Goal: Transaction & Acquisition: Purchase product/service

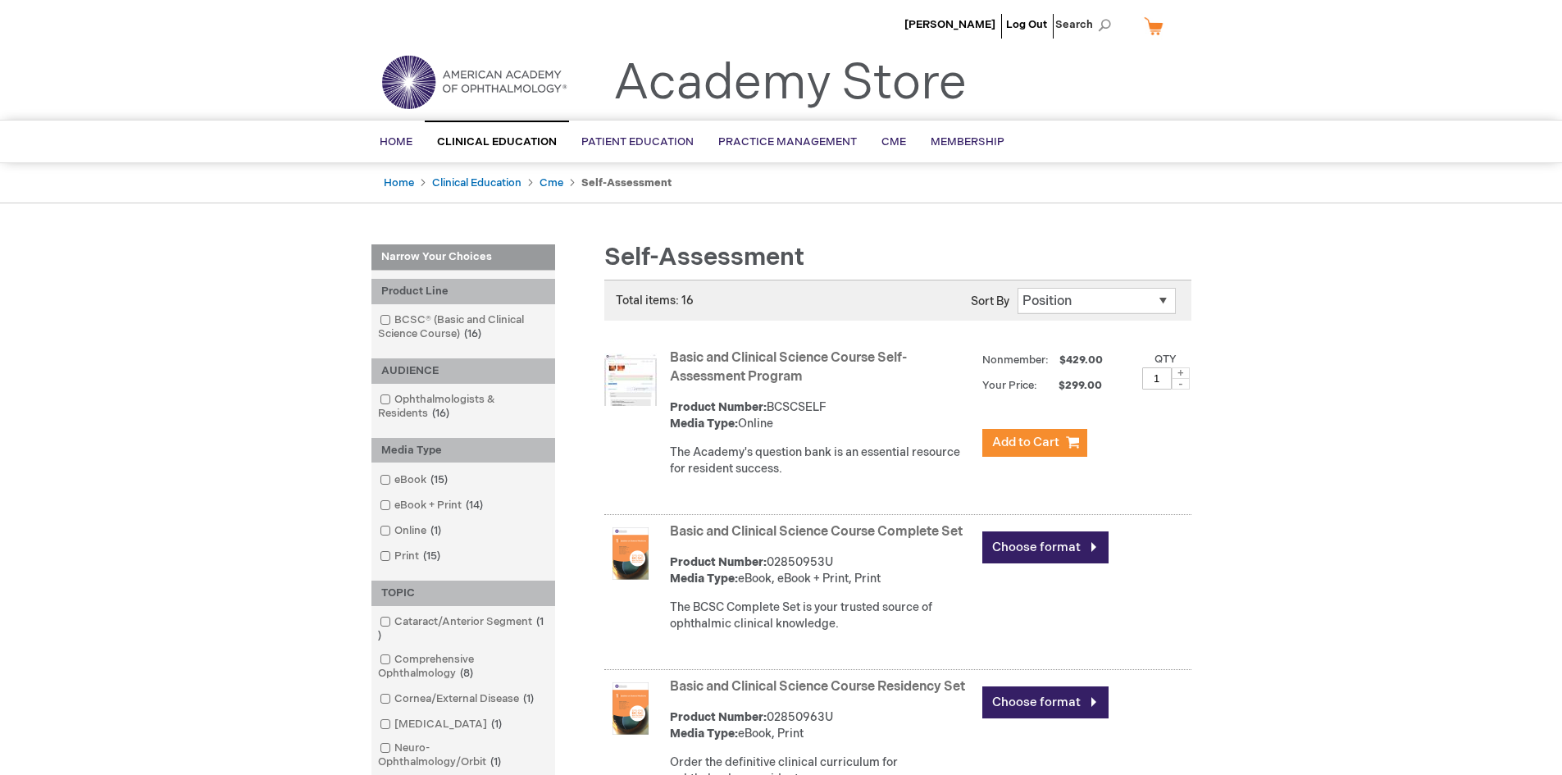
drag, startPoint x: 1509, startPoint y: 301, endPoint x: 1471, endPoint y: 245, distance: 67.3
click at [966, 28] on span "[PERSON_NAME]" at bounding box center [949, 24] width 91 height 13
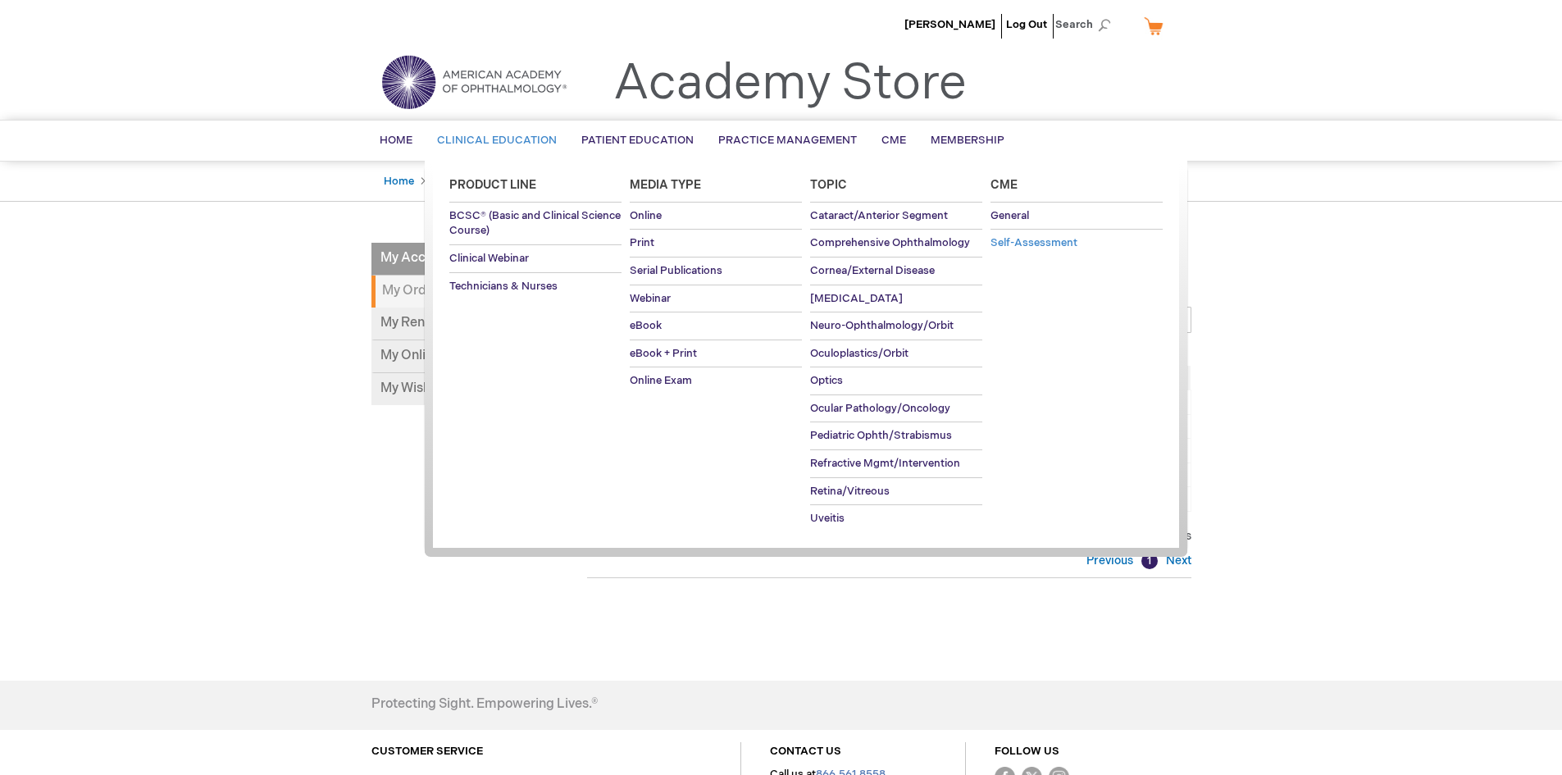
click at [1021, 237] on span "Self-Assessment" at bounding box center [1033, 242] width 87 height 13
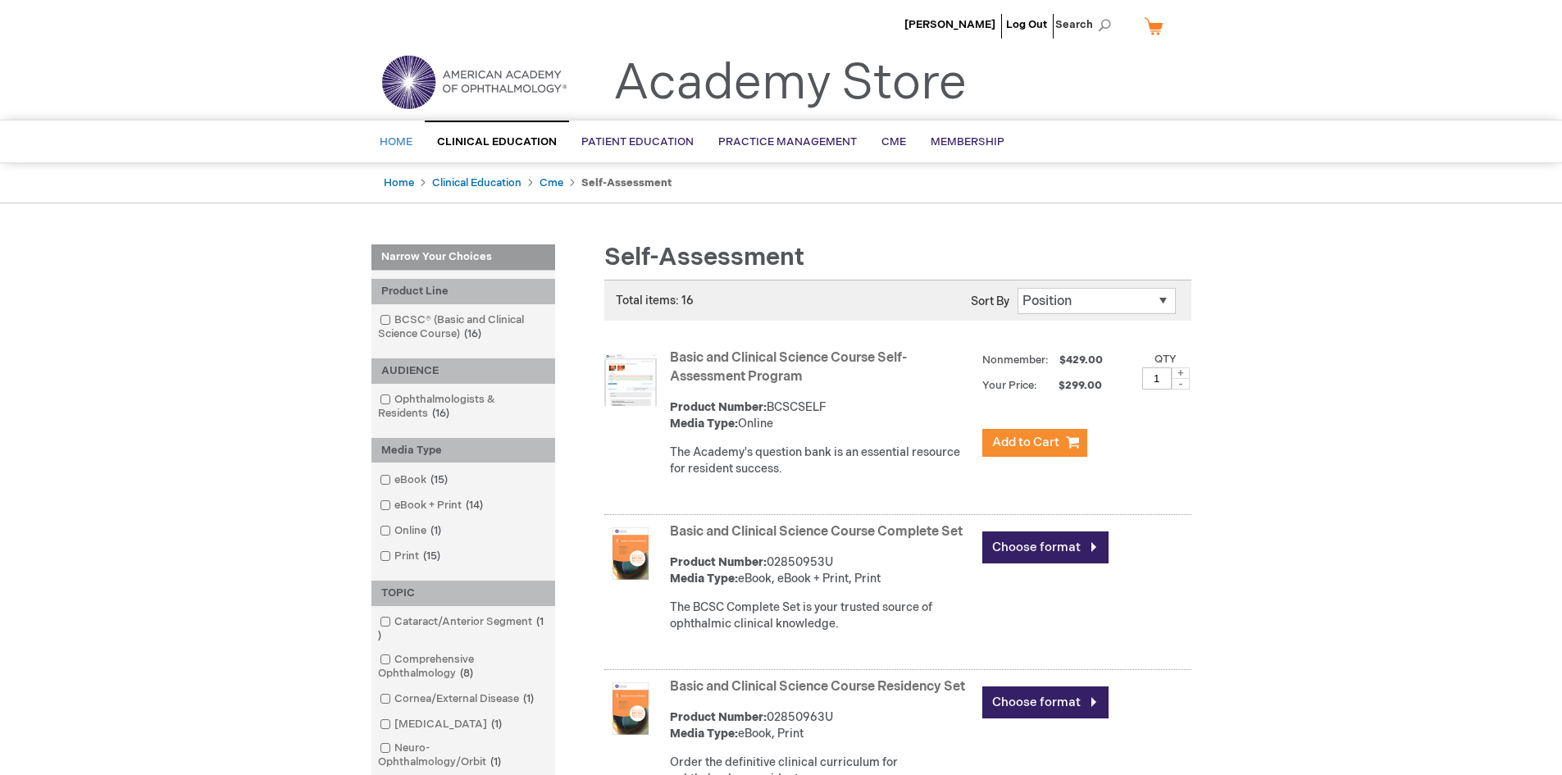
click at [393, 142] on span "Home" at bounding box center [396, 141] width 33 height 13
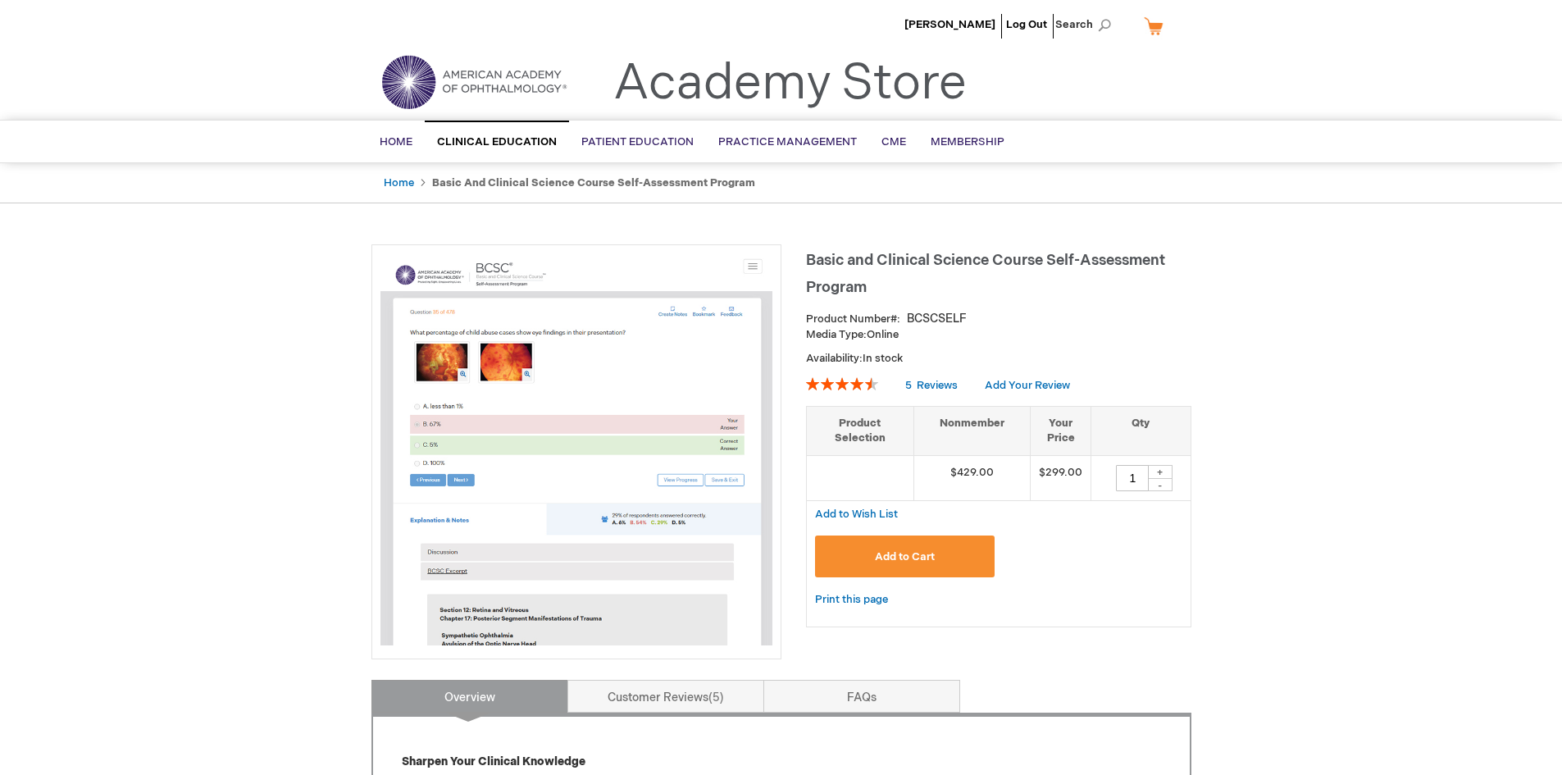
click at [661, 183] on strong "Basic and Clinical Science Course Self-Assessment Program" at bounding box center [593, 182] width 323 height 13
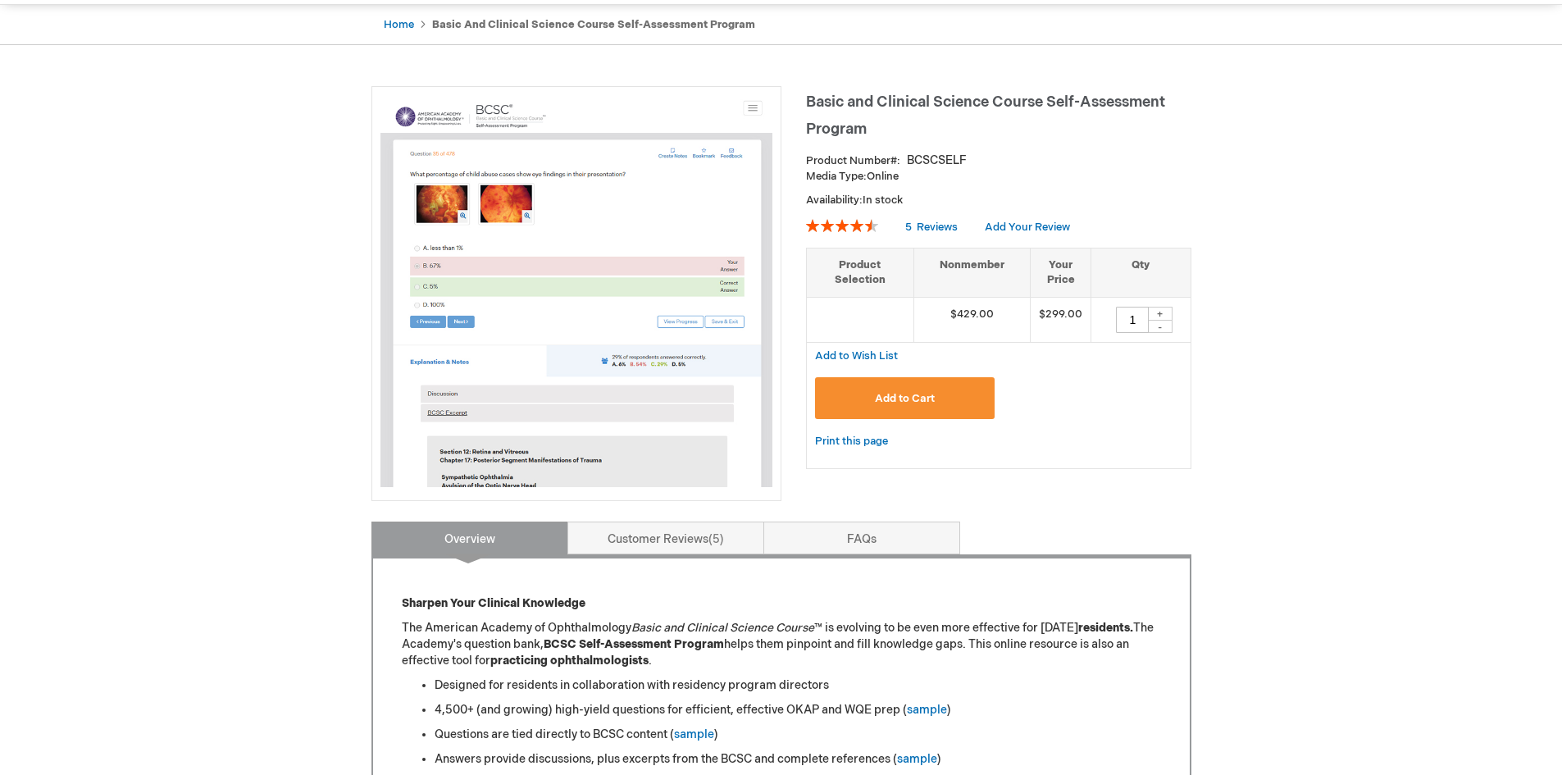
scroll to position [574, 0]
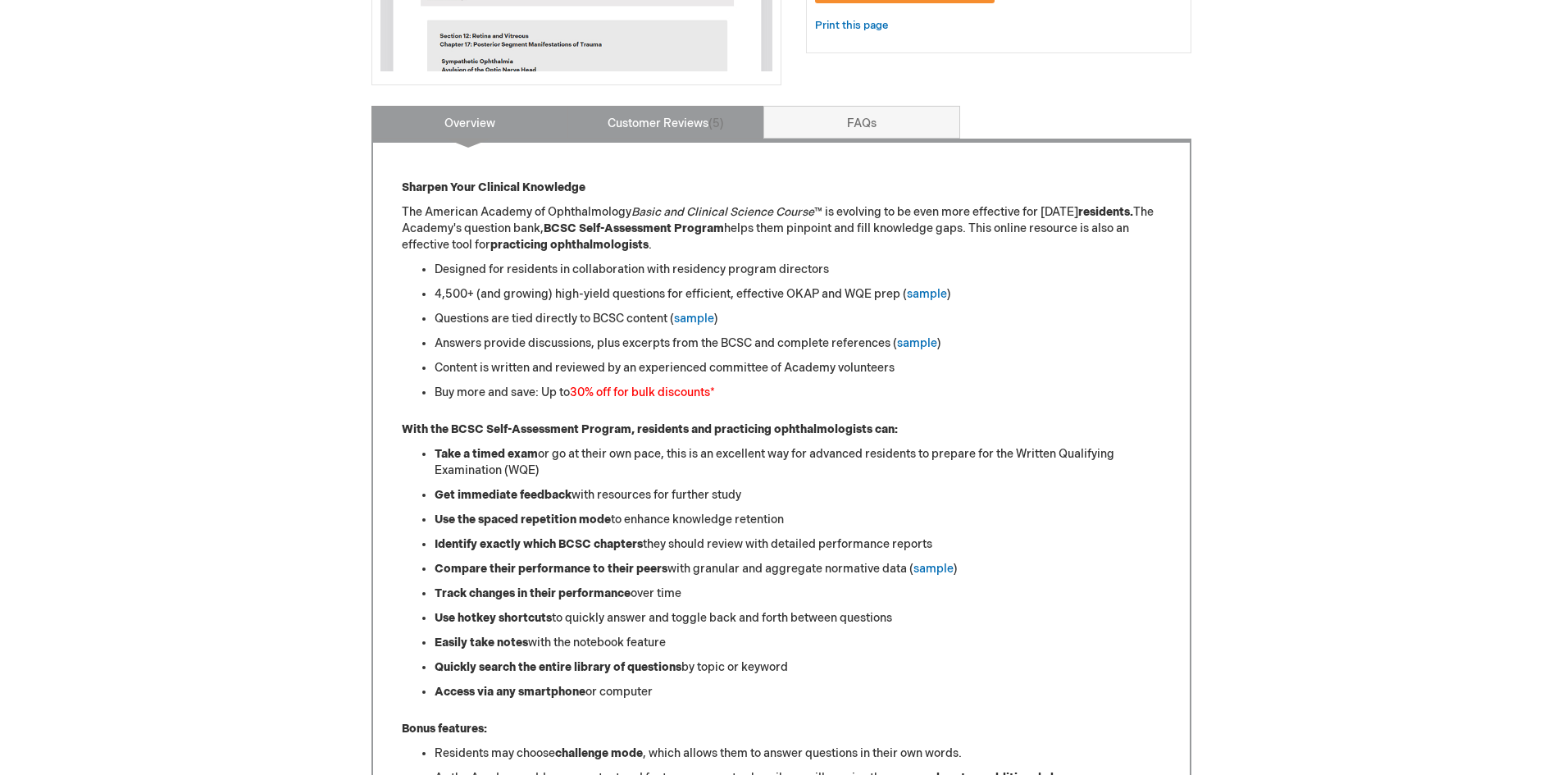
click at [692, 120] on link "Customer Reviews 5" at bounding box center [665, 122] width 197 height 33
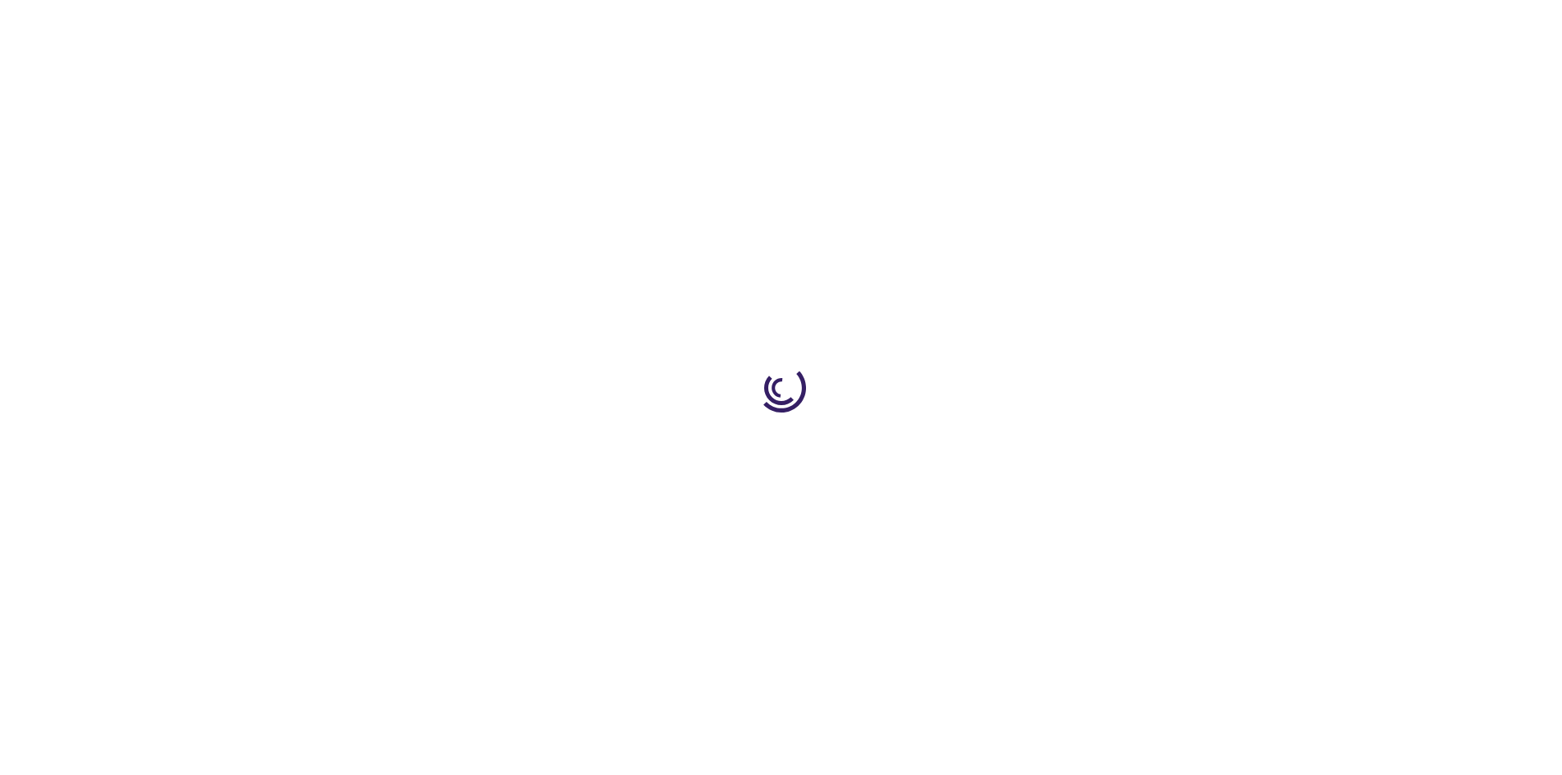
type input "1"
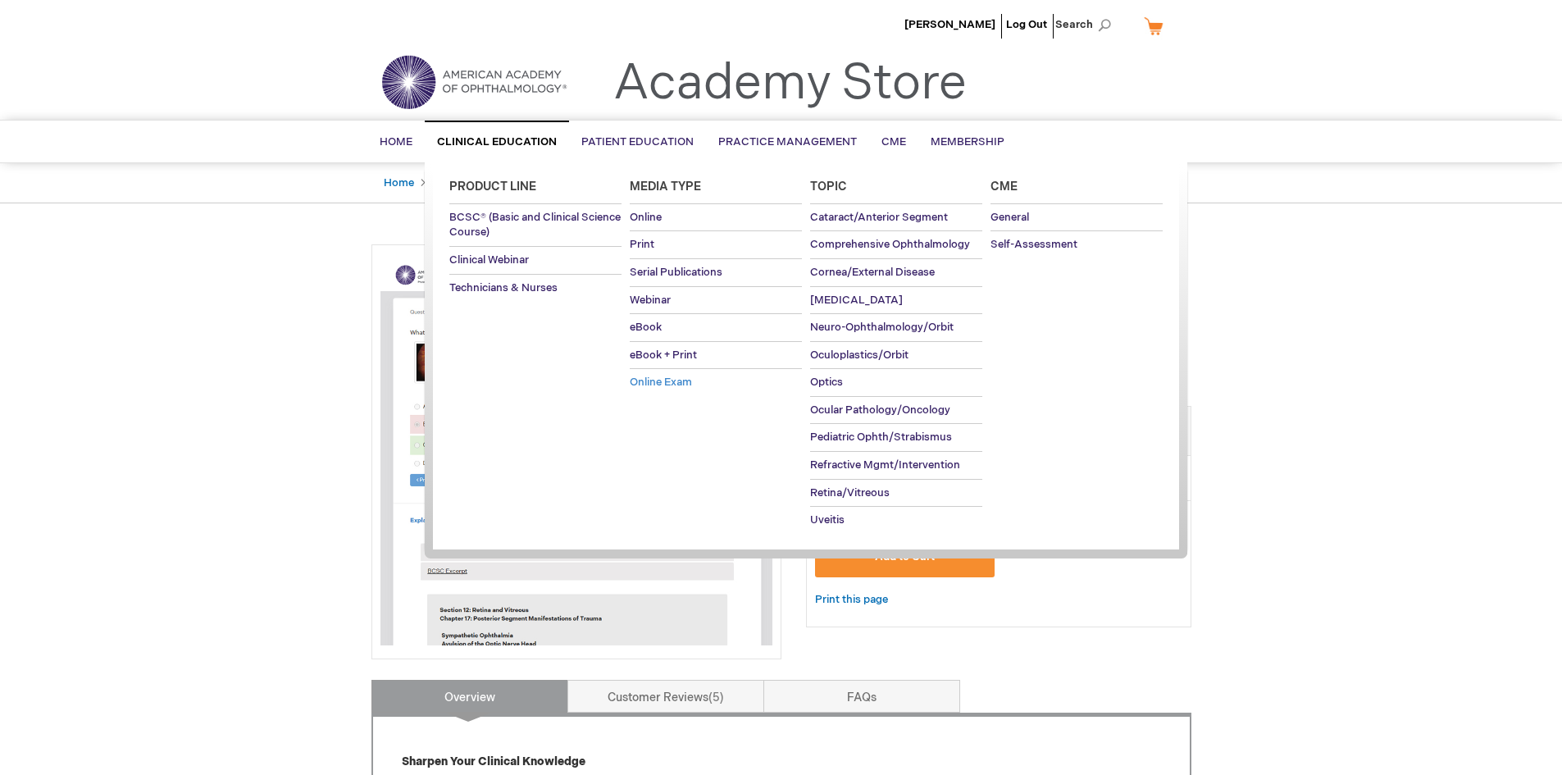
click at [669, 376] on span "Online Exam" at bounding box center [661, 381] width 62 height 13
